Goal: Transaction & Acquisition: Purchase product/service

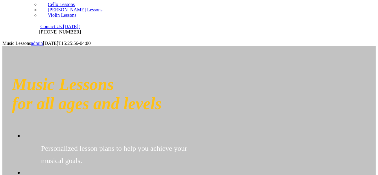
scroll to position [67, 0]
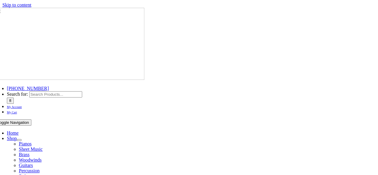
click at [82, 91] on input "Search for:" at bounding box center [55, 94] width 53 height 6
type input "bass"
click at [7, 97] on input "" at bounding box center [10, 100] width 7 height 6
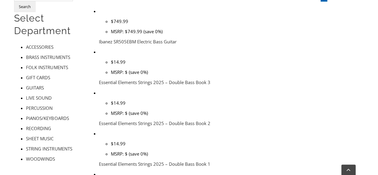
scroll to position [390, 0]
